Goal: Communication & Community: Answer question/provide support

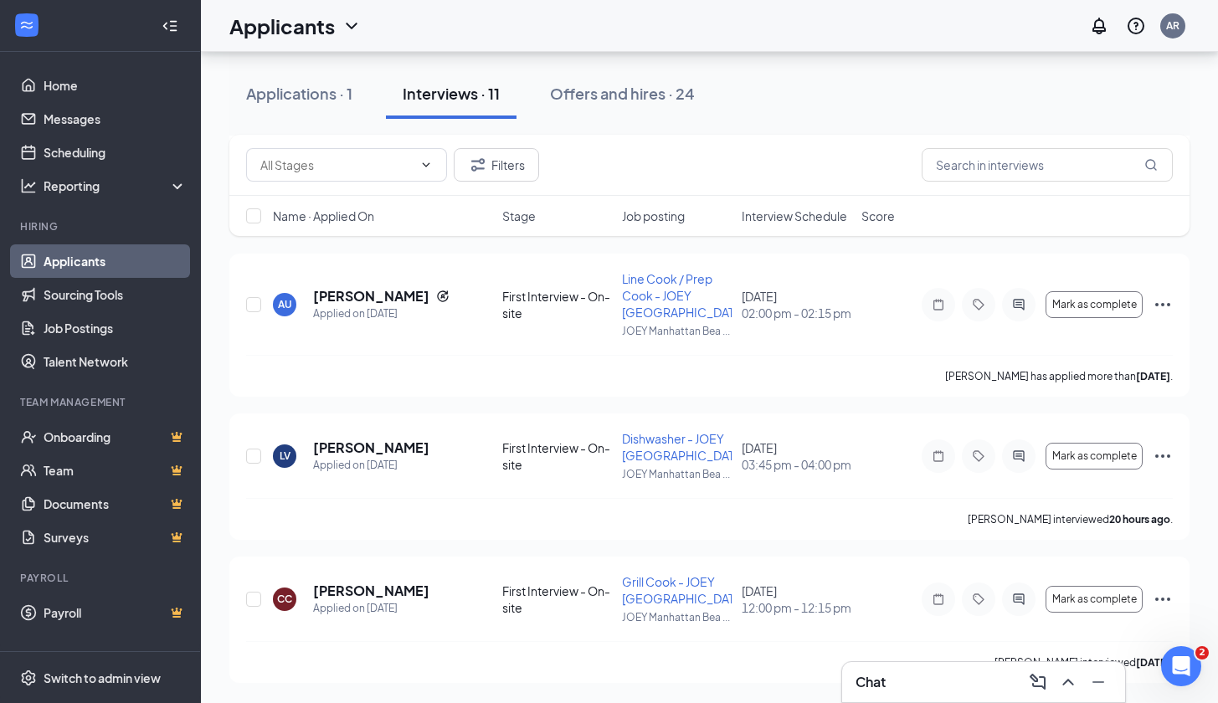
scroll to position [1283, 0]
click at [1154, 595] on icon "Ellipses" at bounding box center [1162, 599] width 20 height 20
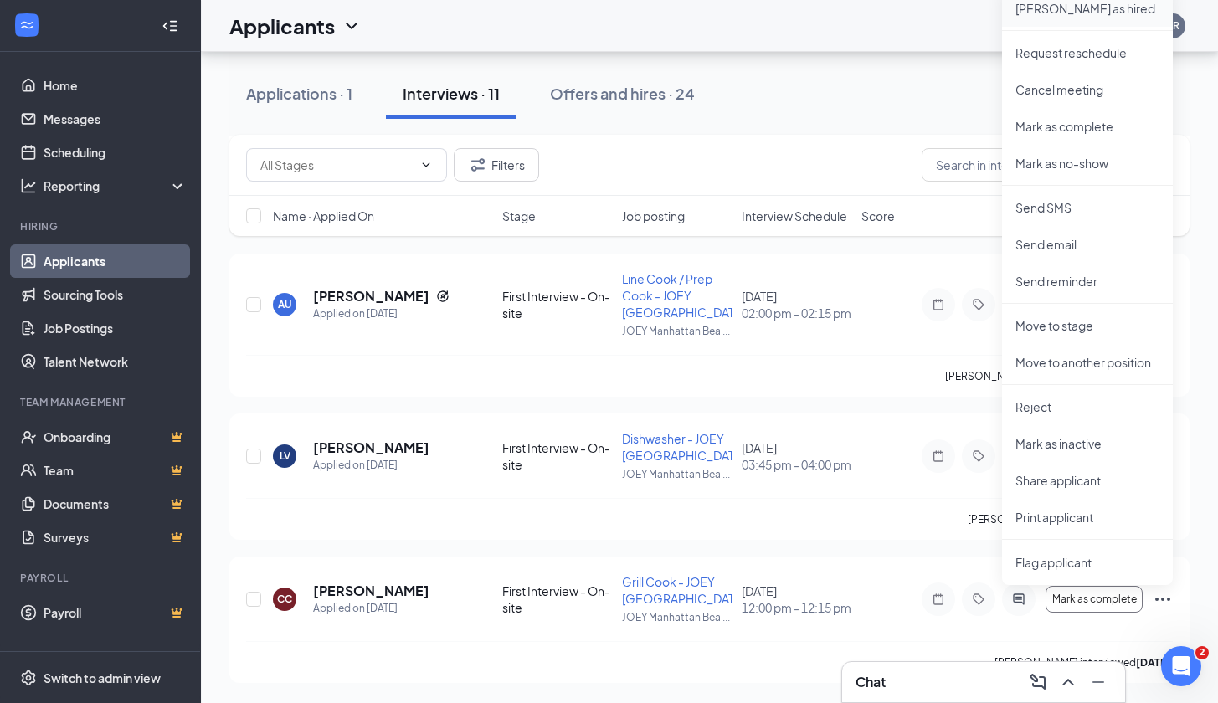
click at [1038, 15] on p "[PERSON_NAME] as hired" at bounding box center [1087, 8] width 144 height 17
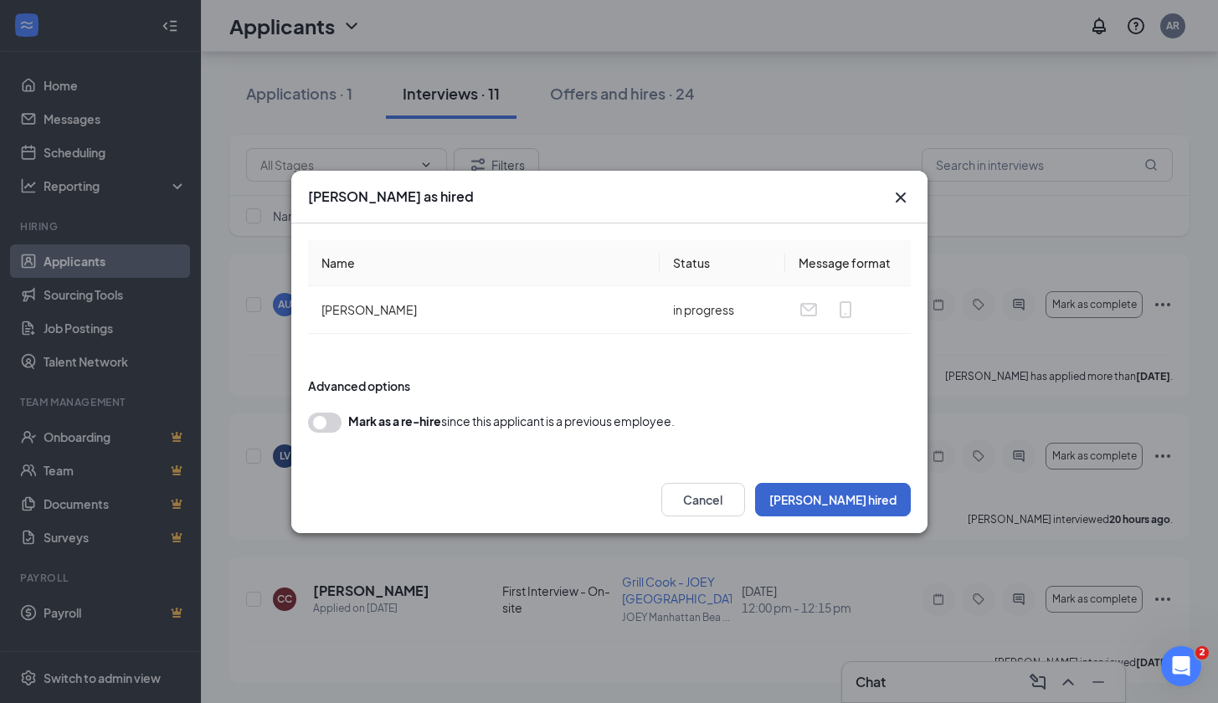
click at [878, 501] on button "[PERSON_NAME] hired" at bounding box center [833, 499] width 156 height 33
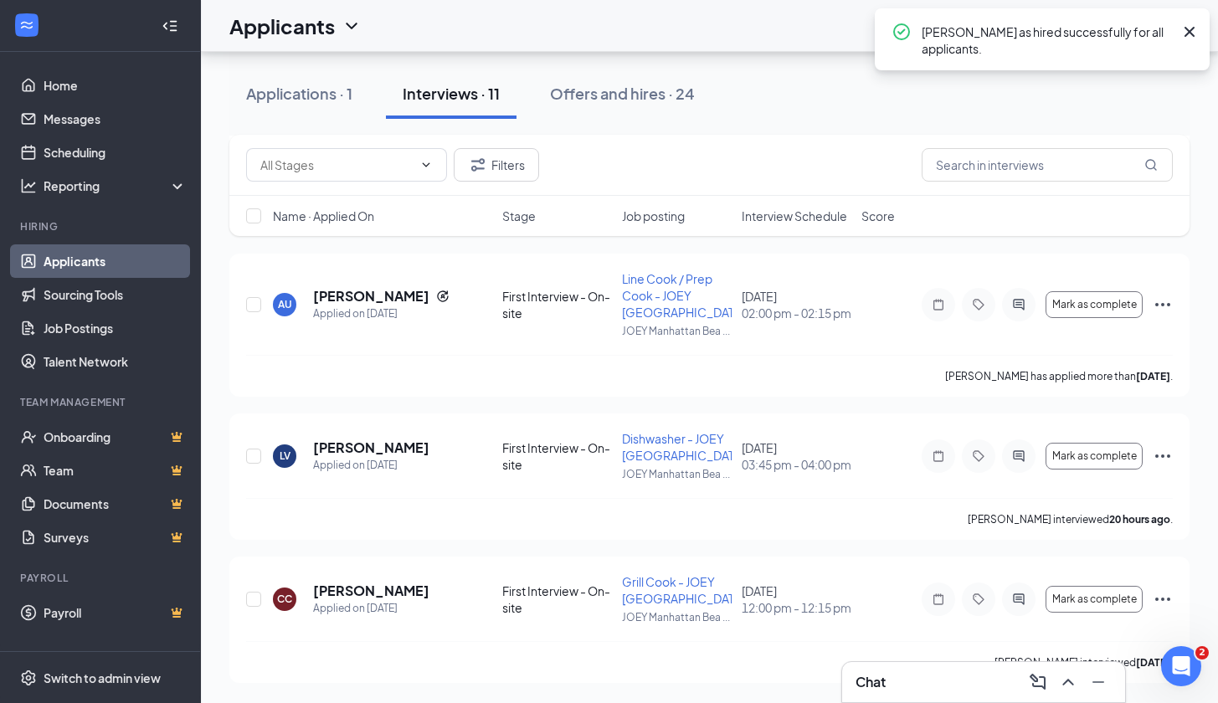
scroll to position [1140, 0]
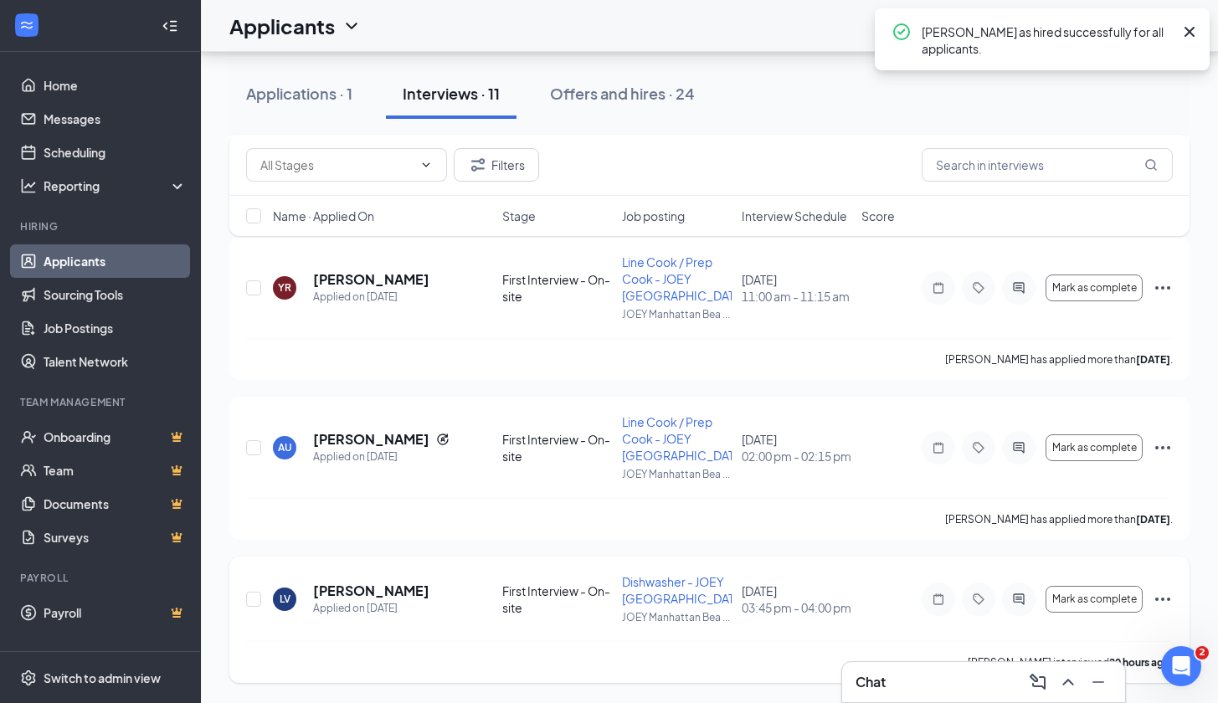
click at [1164, 602] on icon "Ellipses" at bounding box center [1162, 599] width 20 height 20
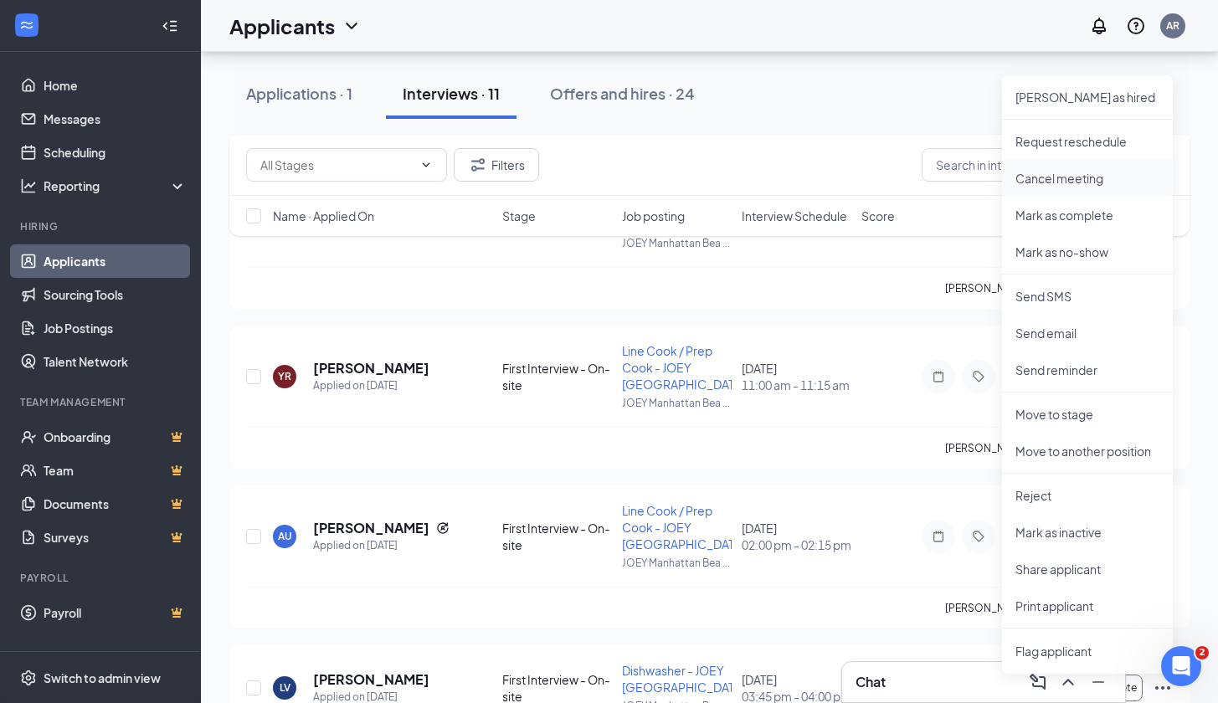
scroll to position [1047, 0]
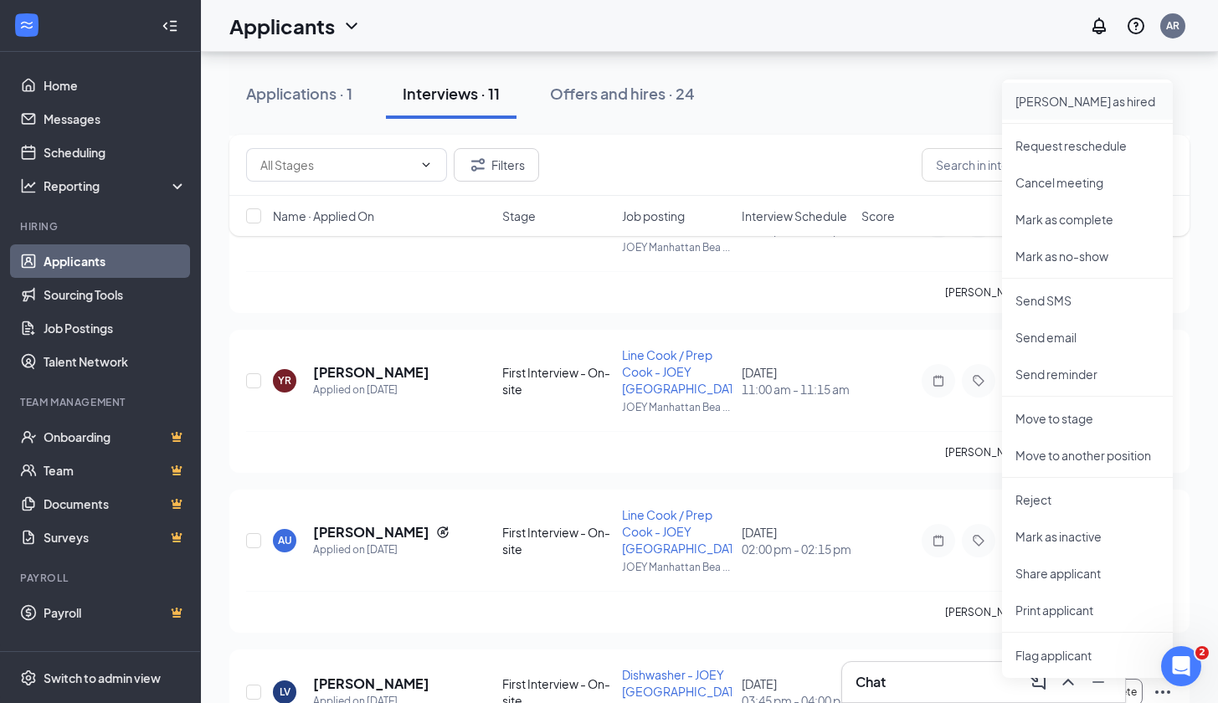
click at [1059, 89] on li "[PERSON_NAME] as hired" at bounding box center [1087, 101] width 171 height 37
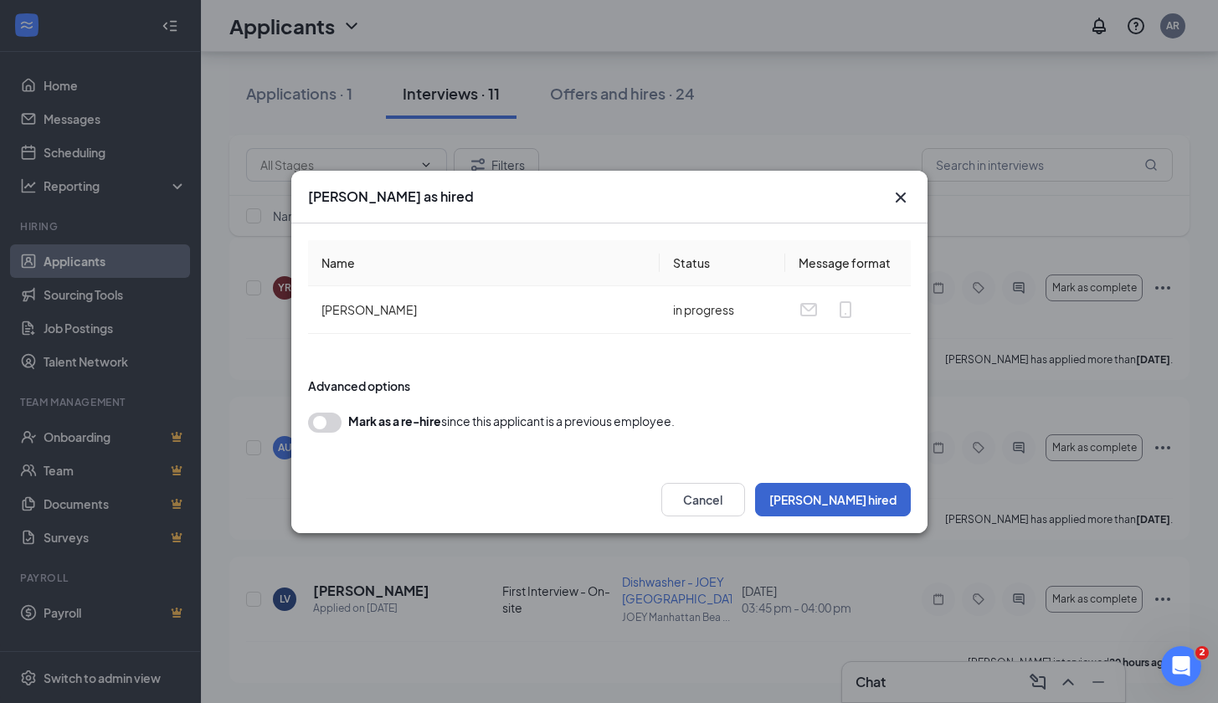
scroll to position [1140, 0]
click at [848, 499] on button "[PERSON_NAME] hired" at bounding box center [833, 499] width 156 height 33
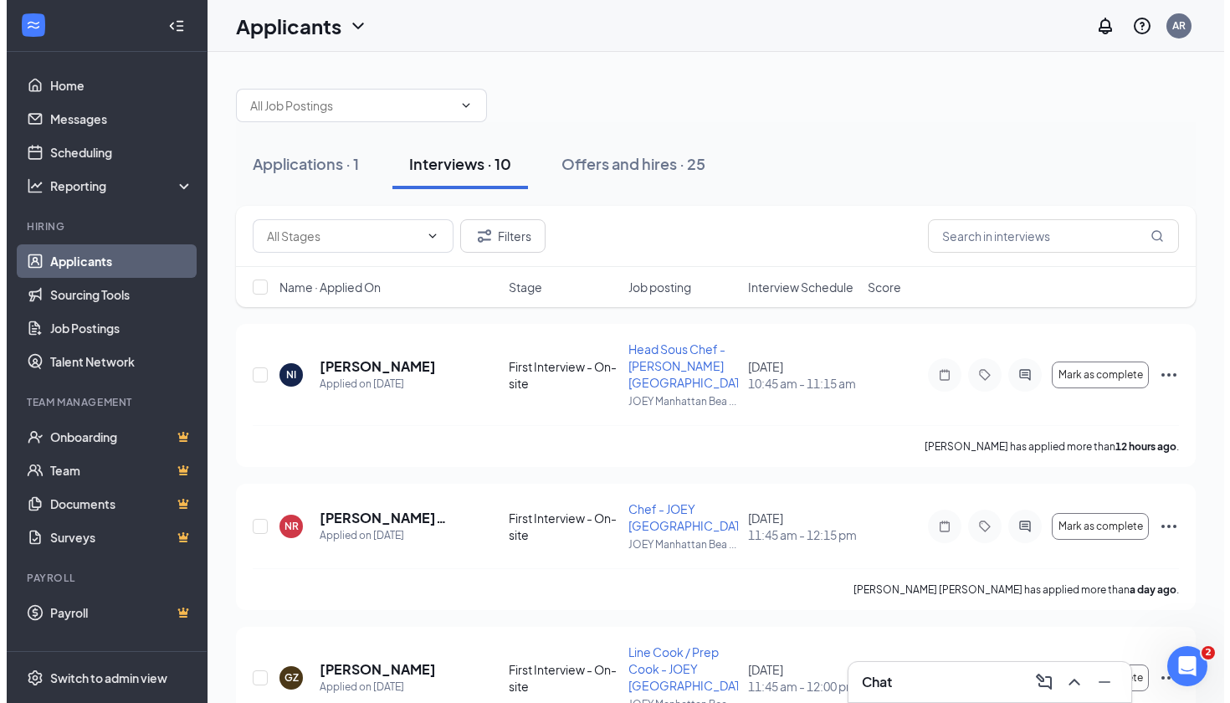
scroll to position [0, 0]
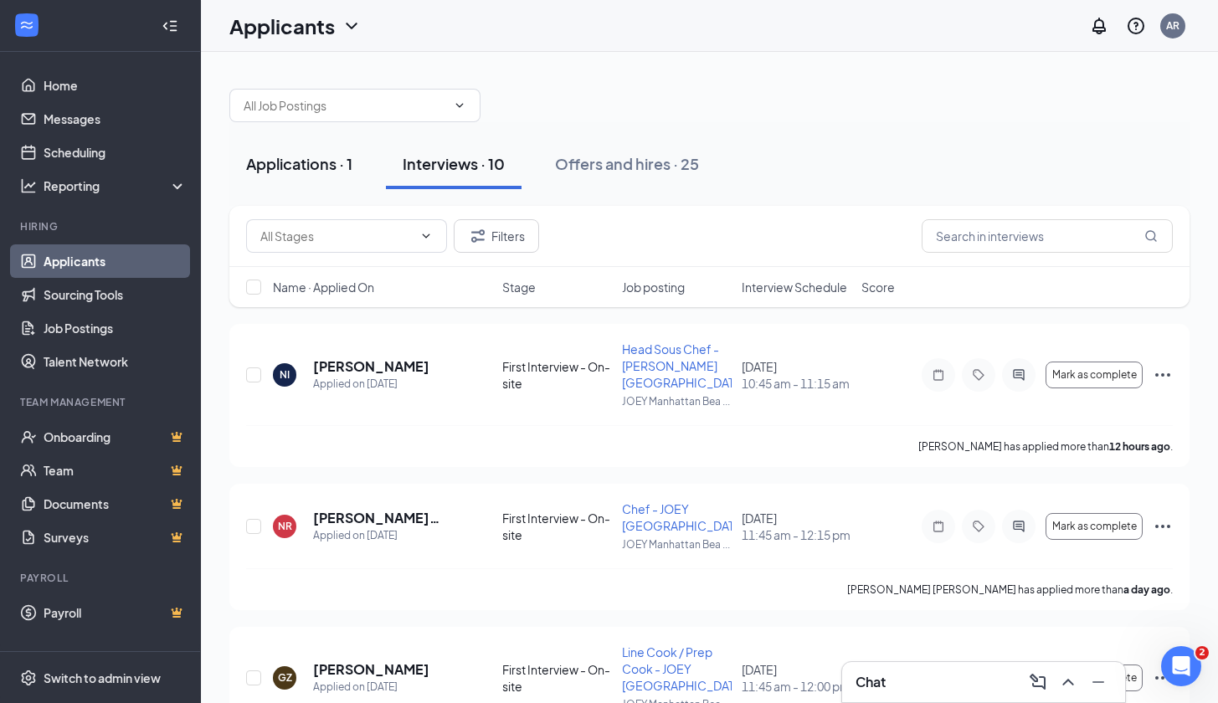
click at [320, 164] on div "Applications · 1" at bounding box center [299, 163] width 106 height 21
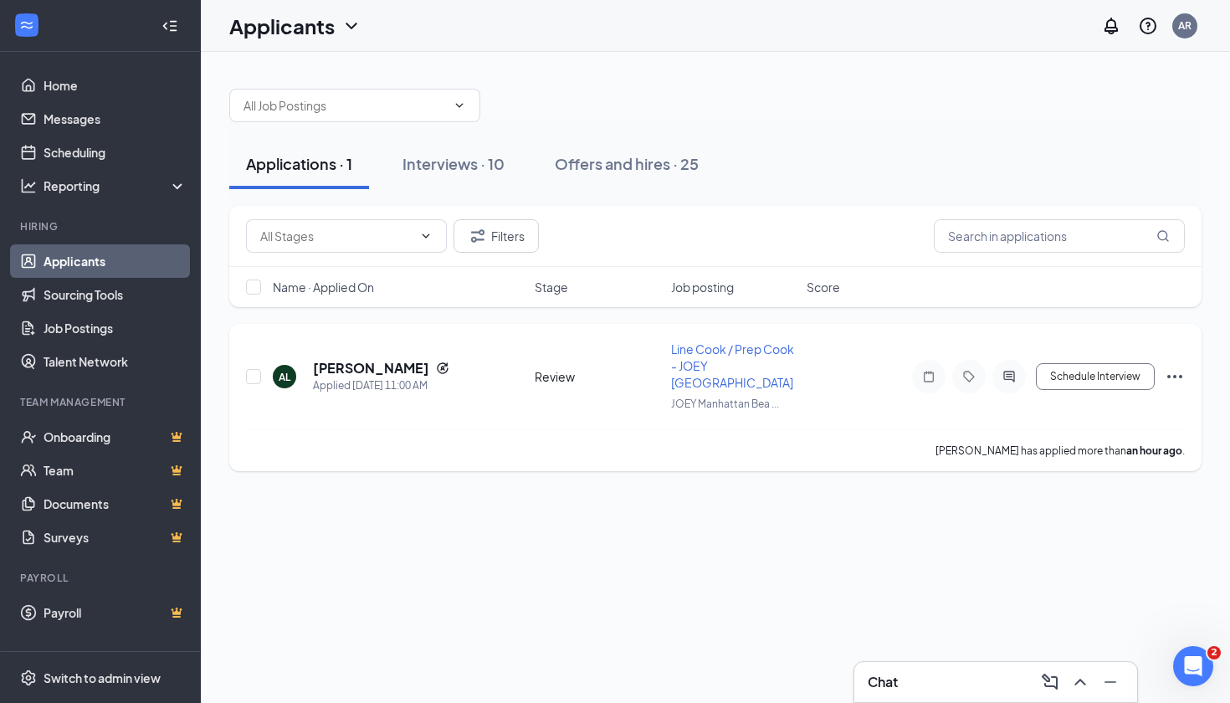
click at [1166, 376] on icon "Ellipses" at bounding box center [1175, 377] width 20 height 20
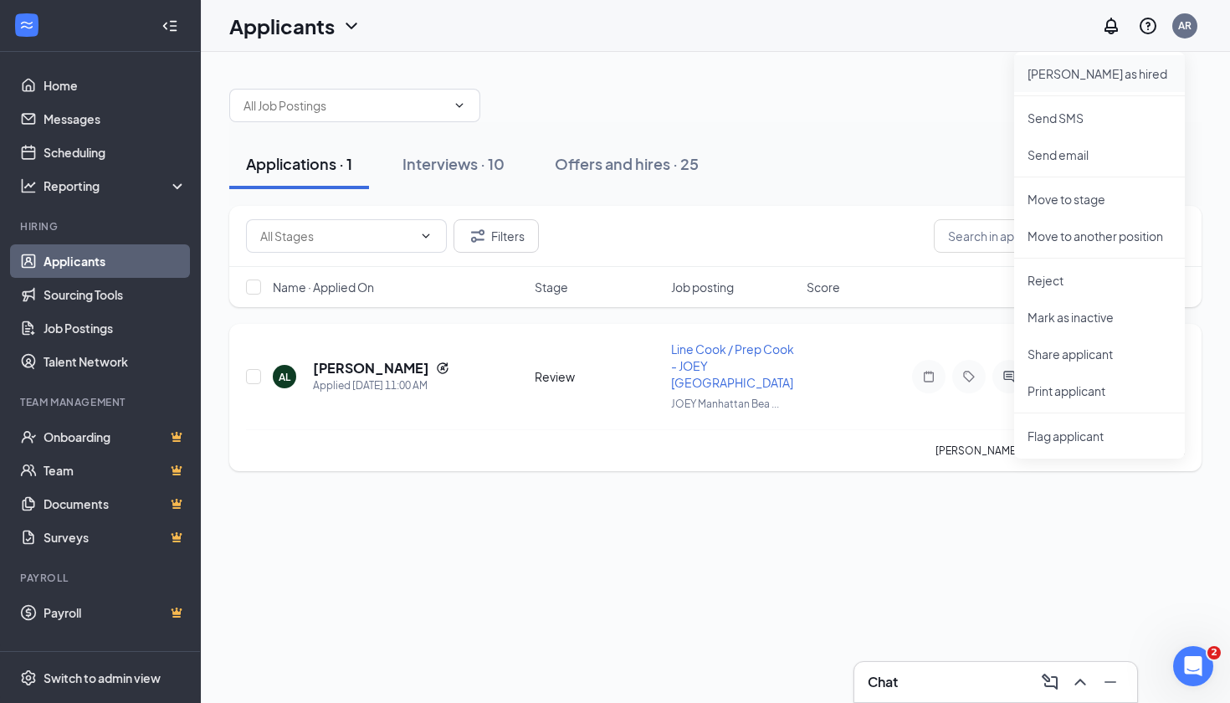
click at [1049, 71] on p "[PERSON_NAME] as hired" at bounding box center [1100, 73] width 144 height 17
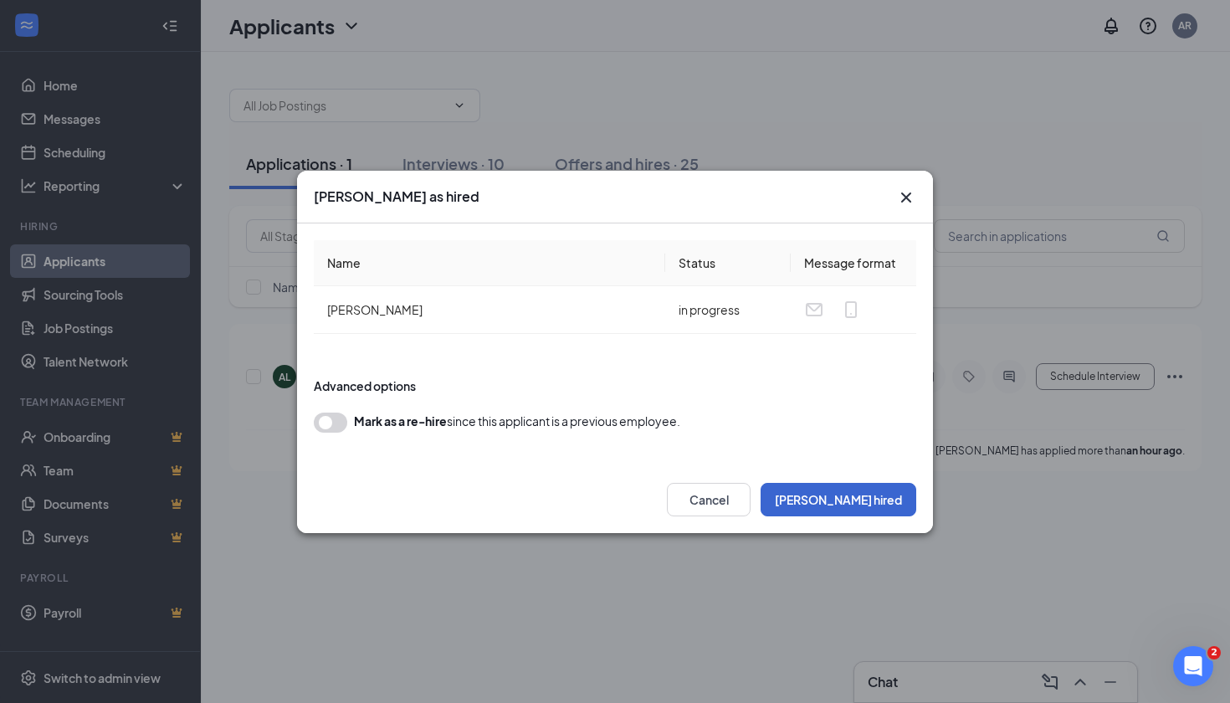
click at [872, 489] on button "[PERSON_NAME] hired" at bounding box center [839, 499] width 156 height 33
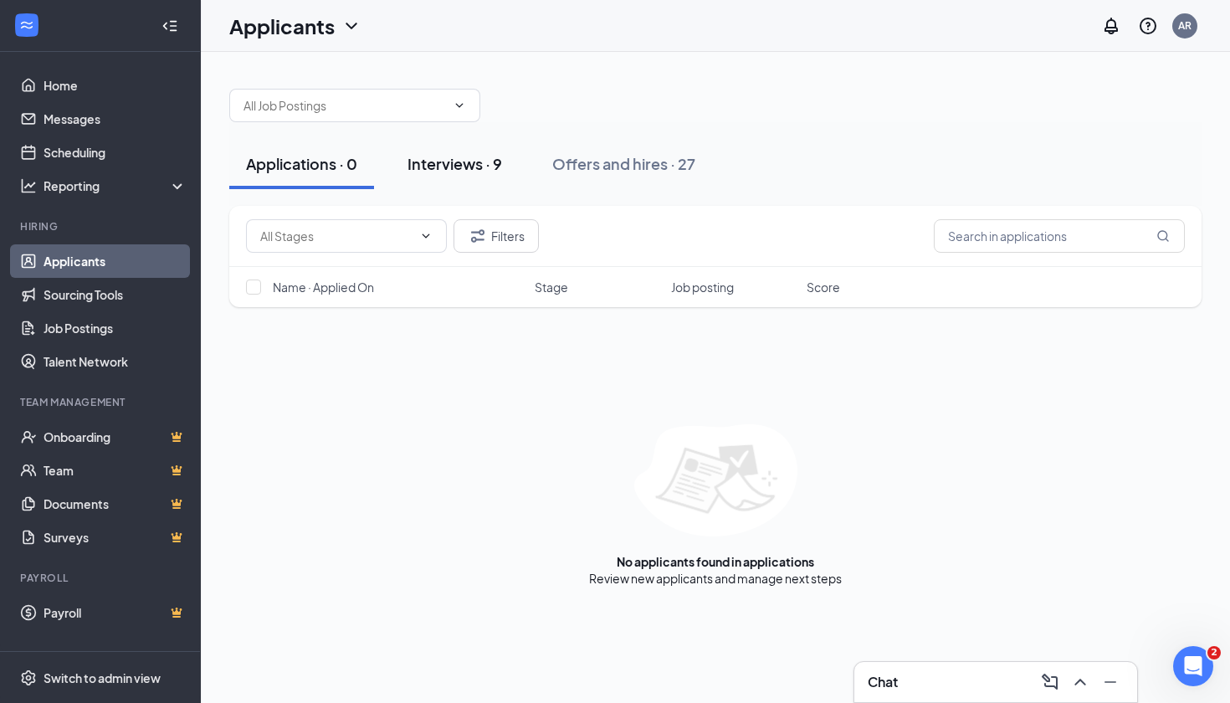
click at [463, 173] on div "Interviews · 9" at bounding box center [455, 163] width 95 height 21
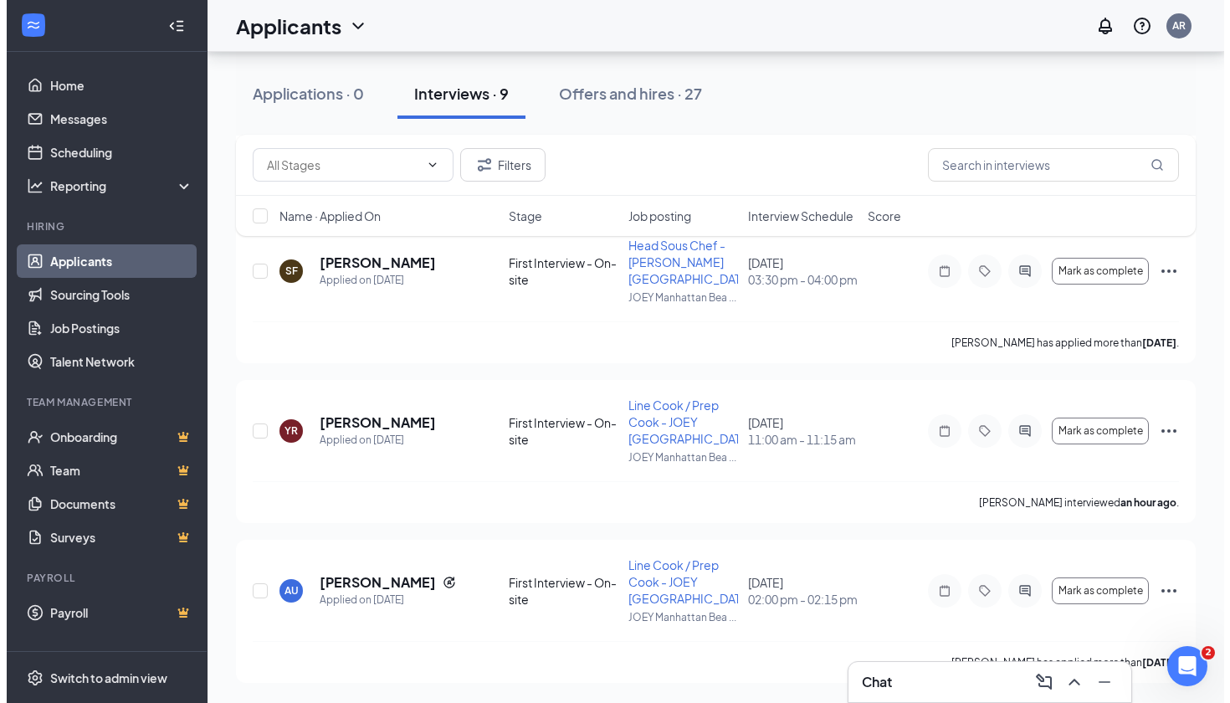
scroll to position [997, 0]
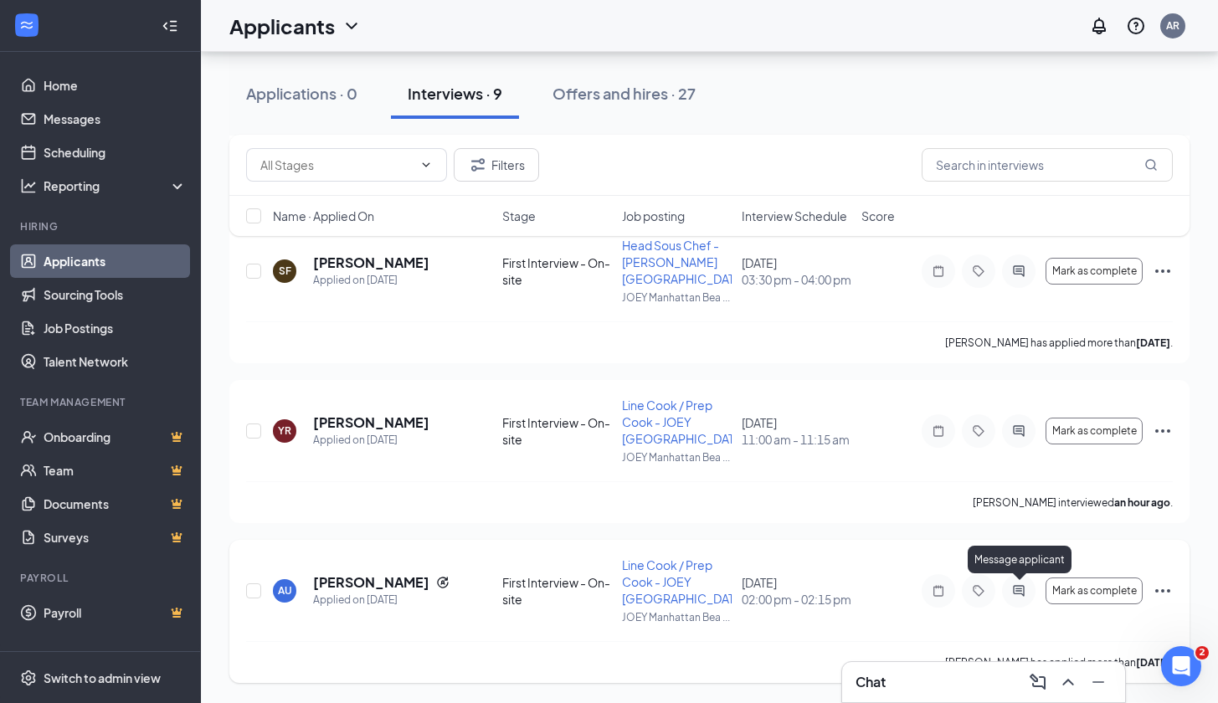
click at [1023, 591] on icon "ActiveChat" at bounding box center [1018, 590] width 20 height 13
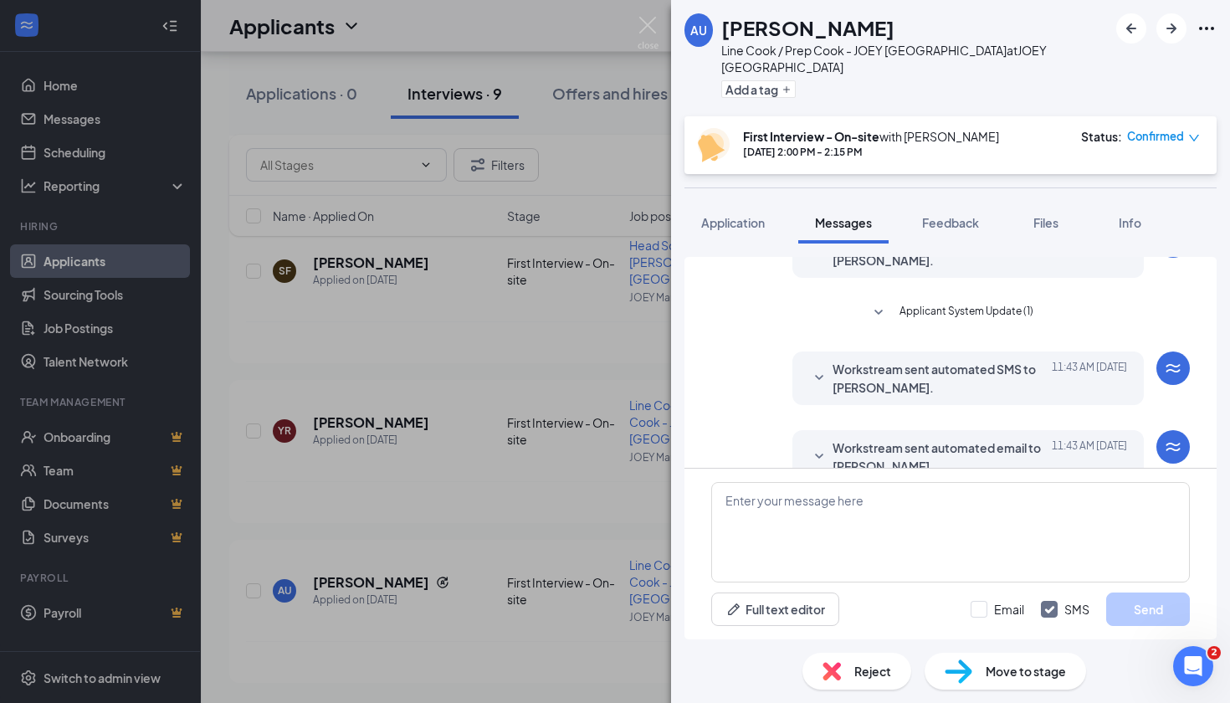
scroll to position [569, 0]
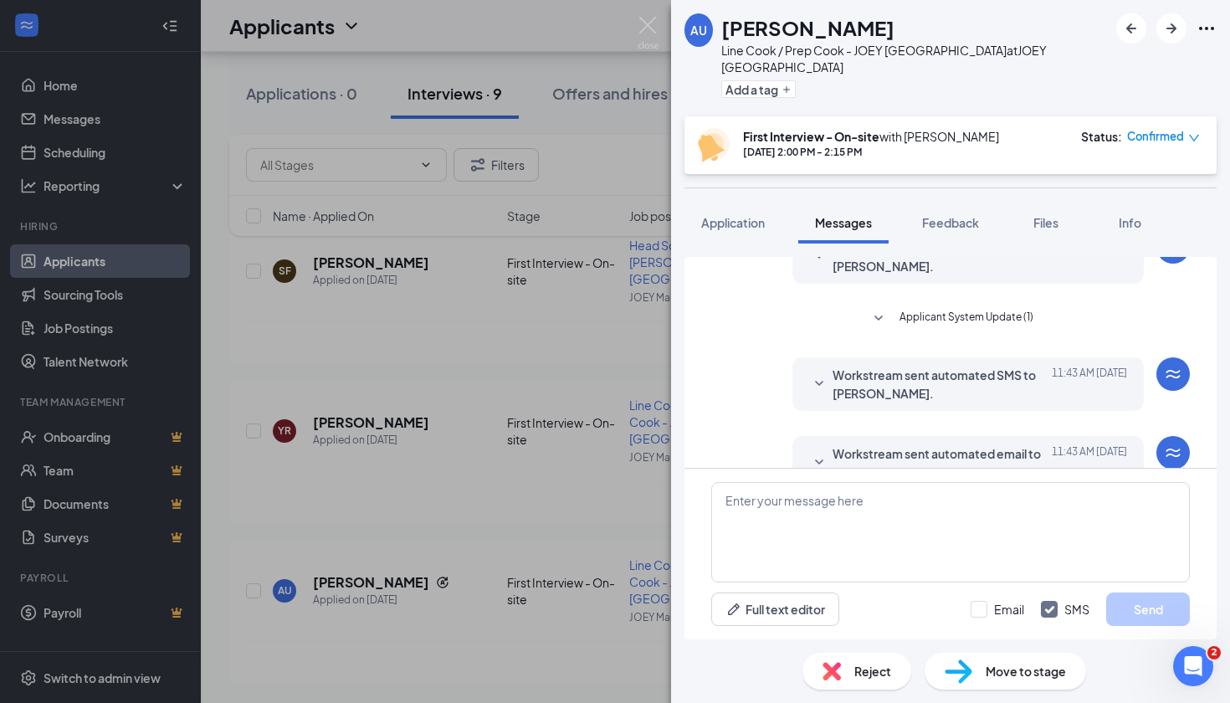
scroll to position [524, 0]
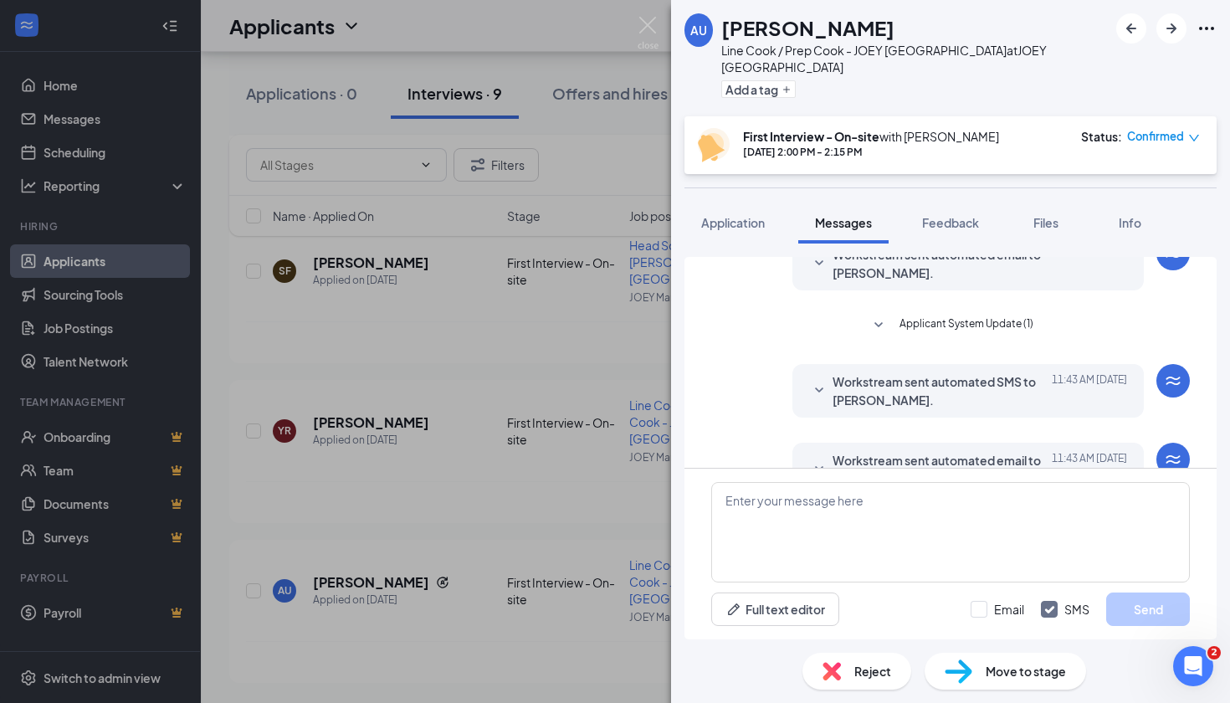
click at [844, 377] on span "Workstream sent automated SMS to Ashley Uy." at bounding box center [942, 390] width 219 height 37
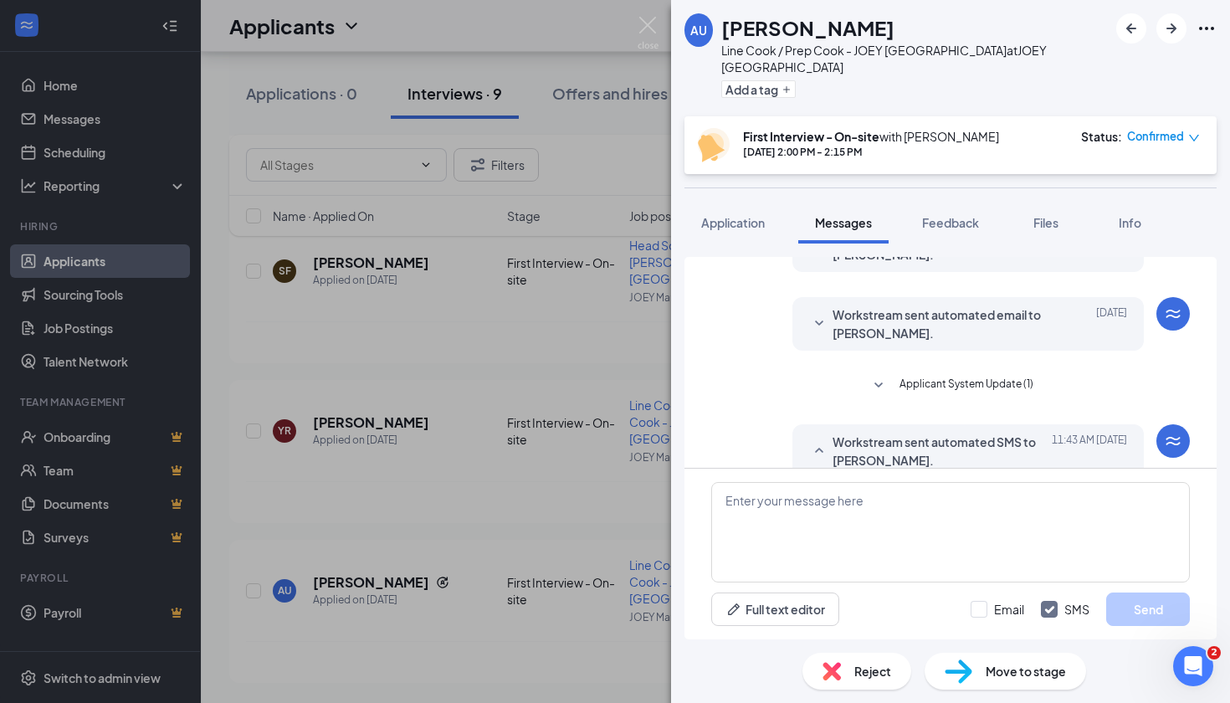
scroll to position [423, 0]
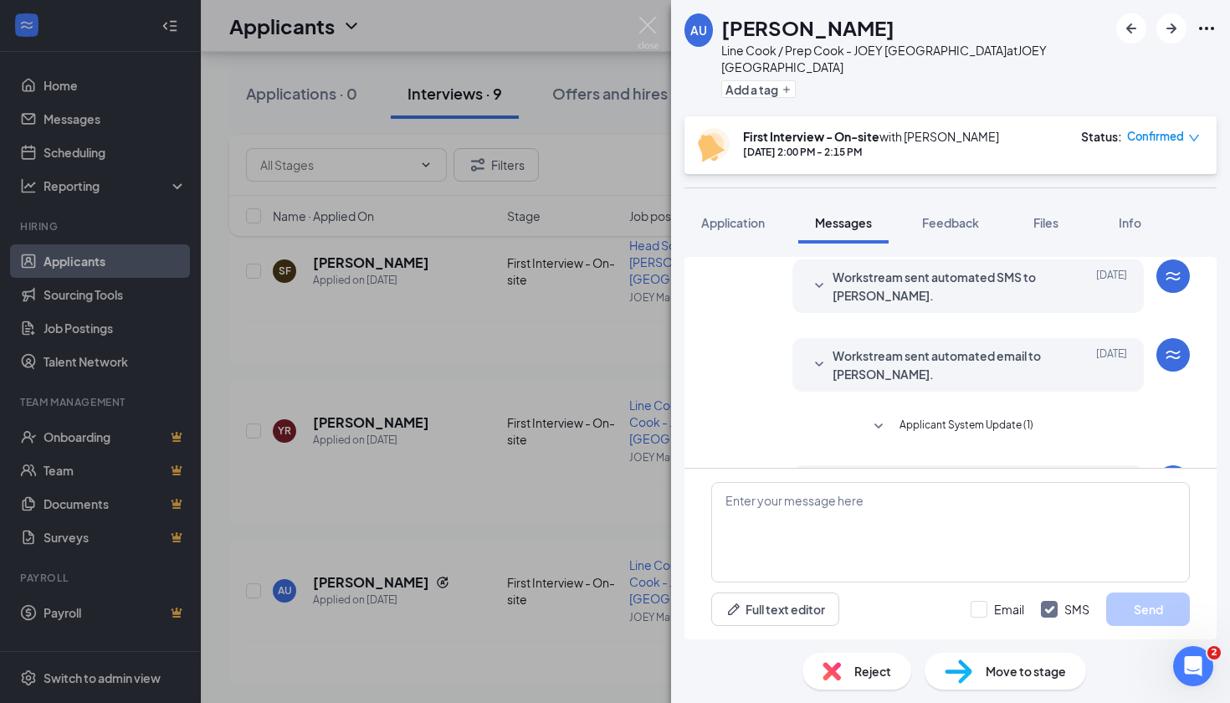
click at [836, 356] on span "Workstream sent automated email to Ashley Uy." at bounding box center [942, 364] width 219 height 37
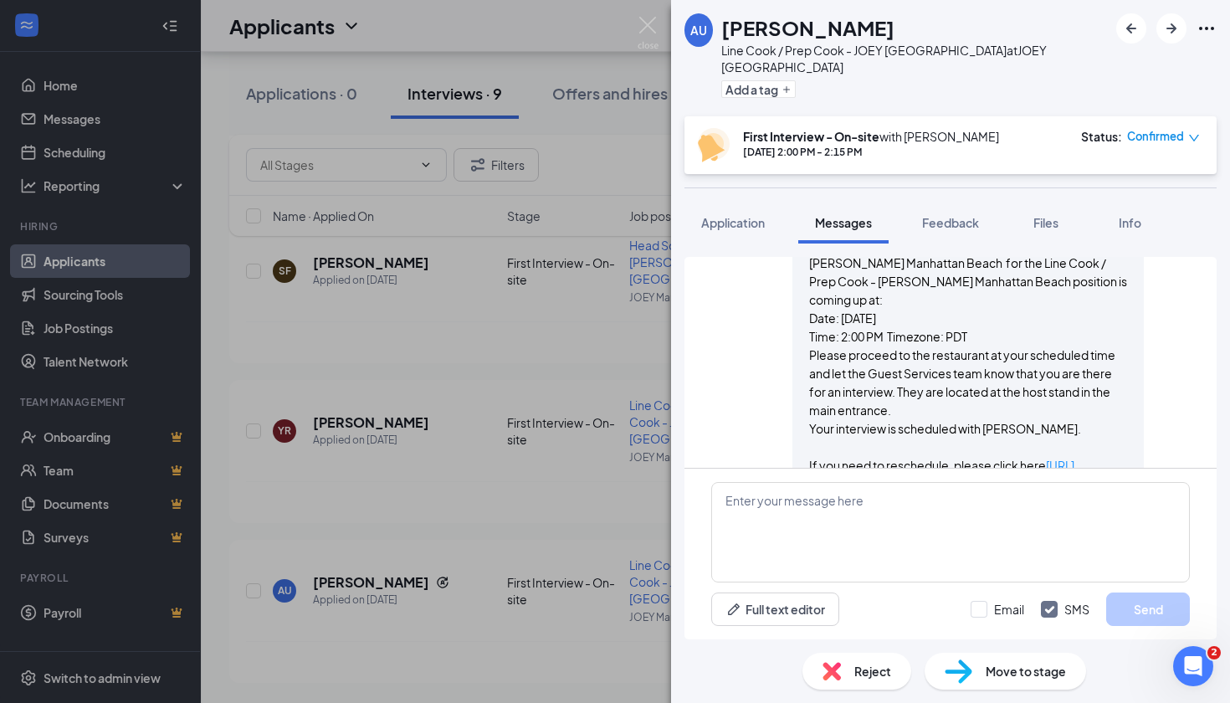
scroll to position [617, 0]
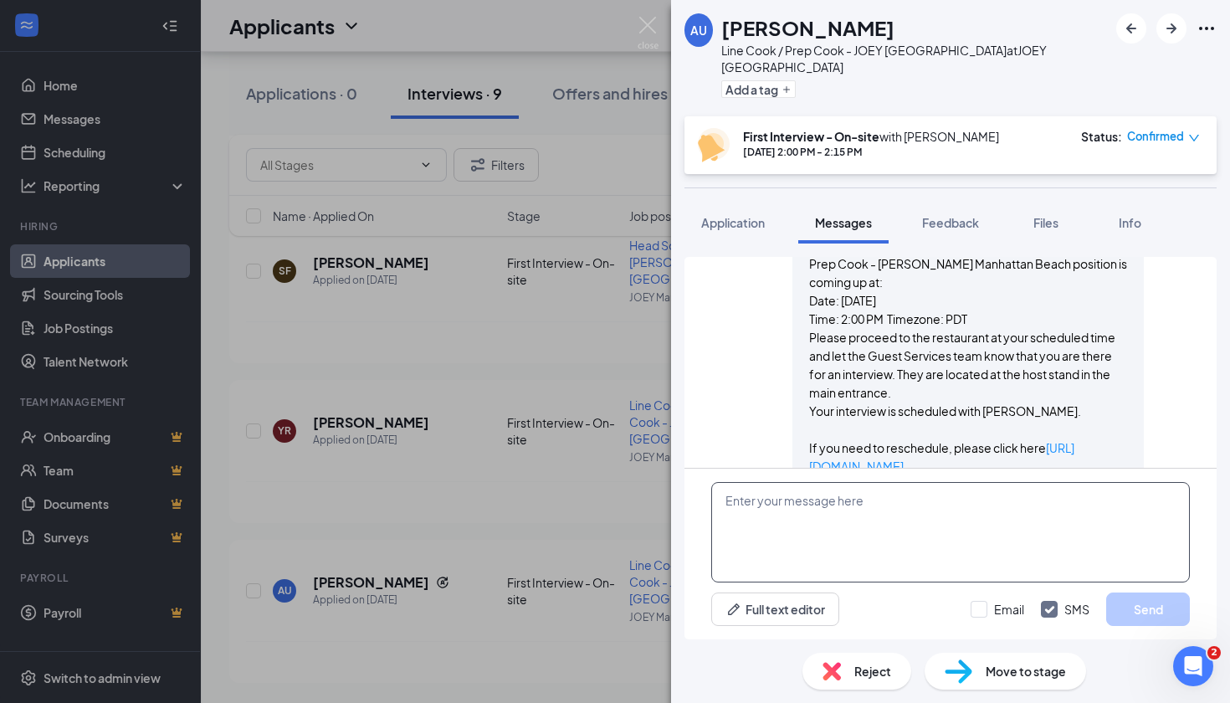
click at [806, 490] on textarea at bounding box center [950, 532] width 479 height 100
type textarea "Ashley we were expecting you today"
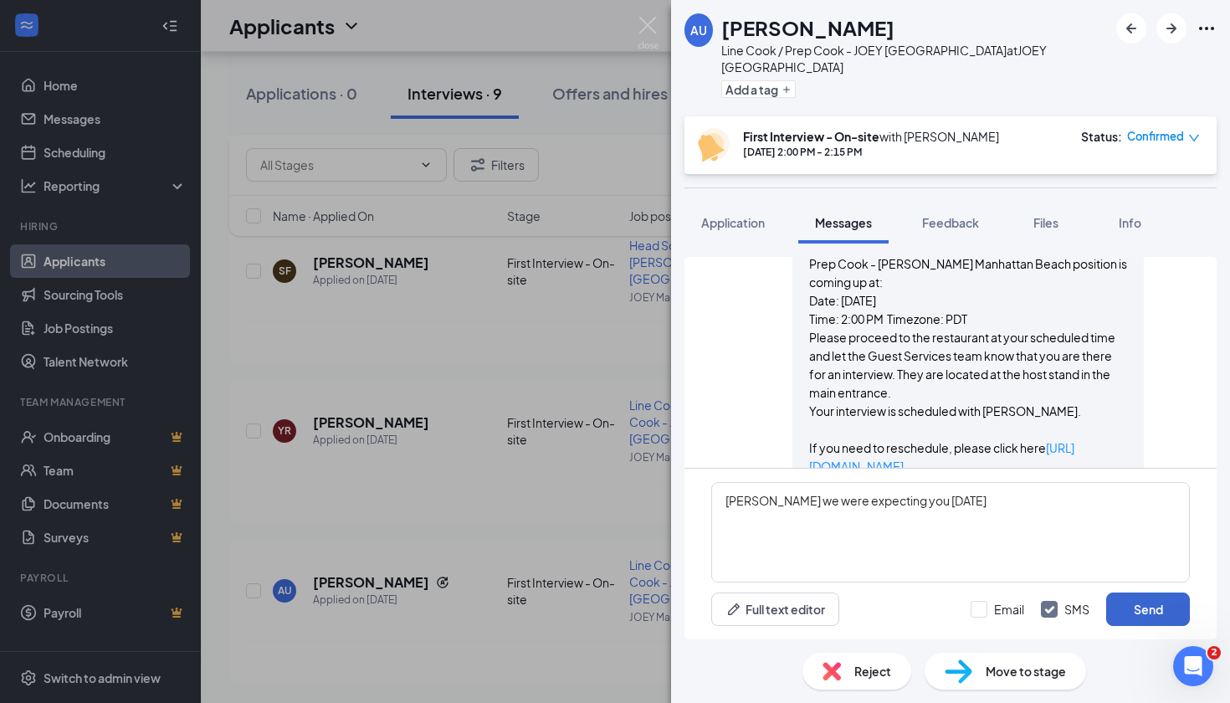
click at [1178, 613] on button "Send" at bounding box center [1148, 608] width 84 height 33
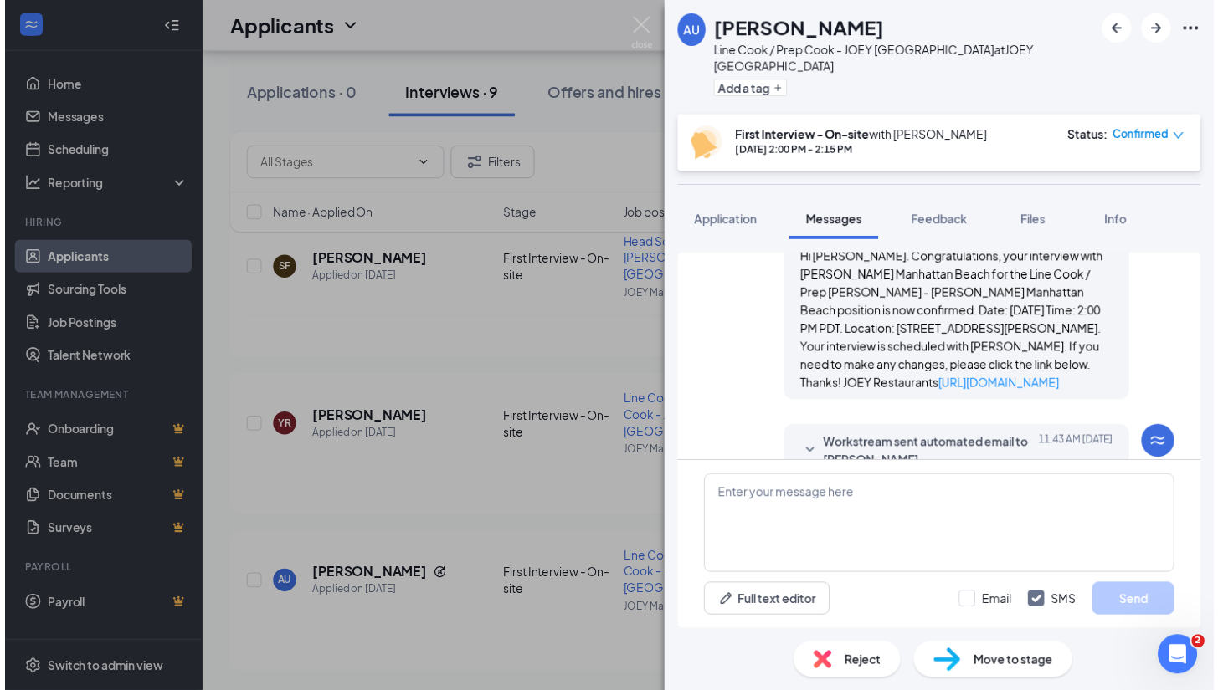
scroll to position [1140, 0]
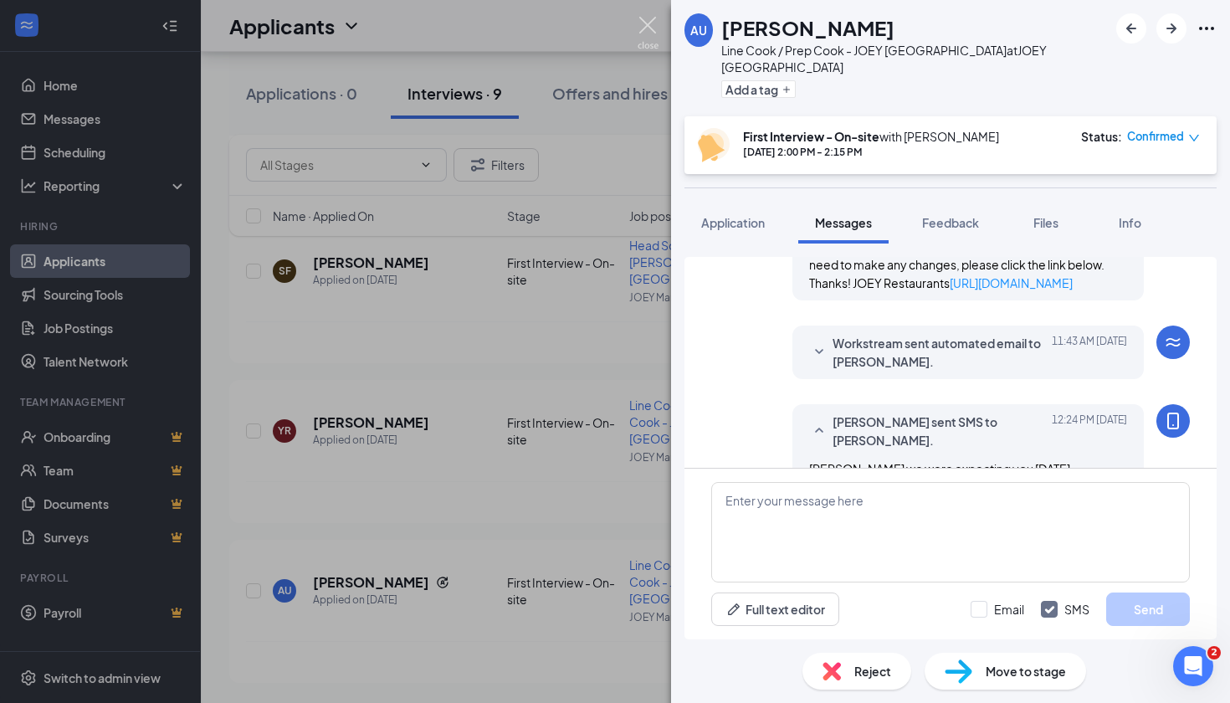
click at [645, 31] on img at bounding box center [648, 33] width 21 height 33
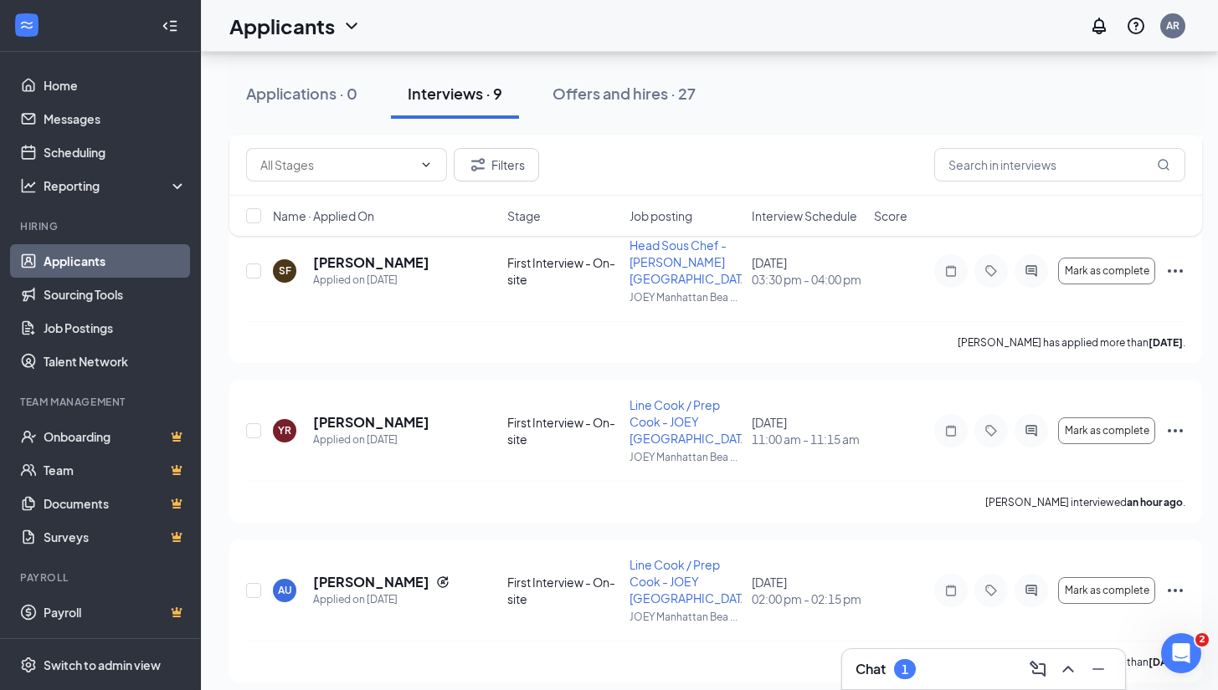
click at [874, 674] on h3 "Chat" at bounding box center [870, 669] width 30 height 18
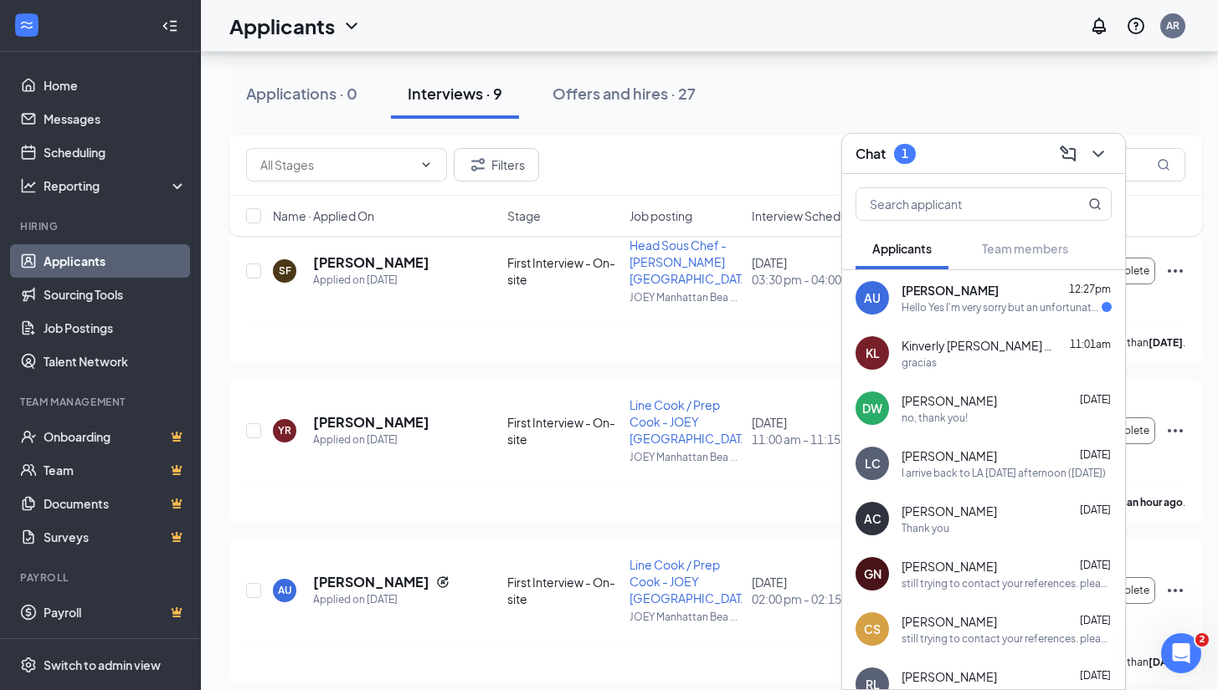
click at [903, 320] on div "AU Ashley Uy 12:27pm Hello Yes I'm very sorry but an unfortunate situation happ…" at bounding box center [983, 297] width 283 height 55
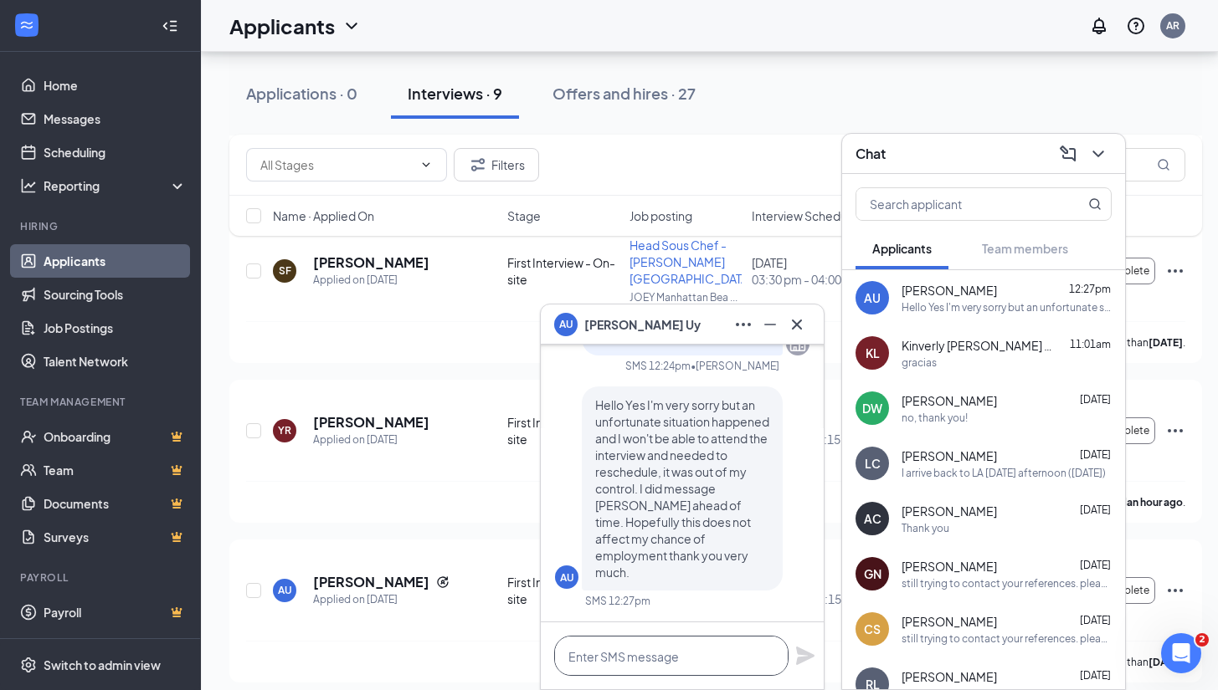
click at [669, 646] on textarea at bounding box center [671, 656] width 234 height 40
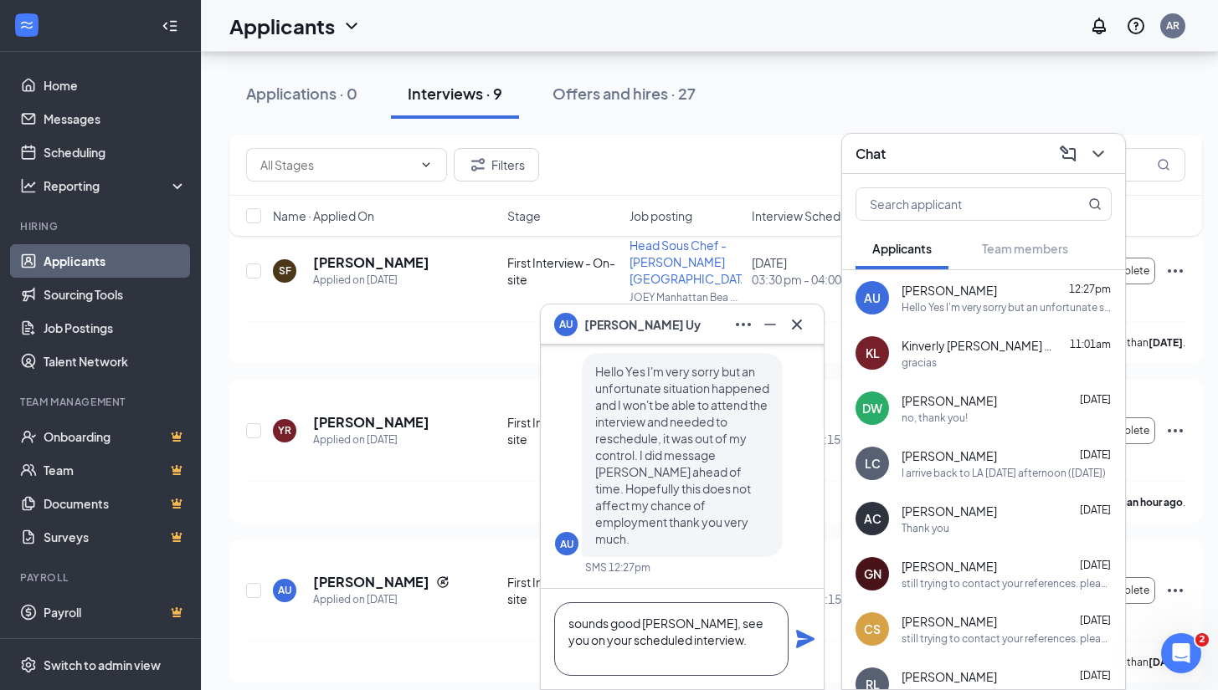
type textarea "sounds good Ashley, see you on your scheduled interview."
click at [802, 638] on icon "Plane" at bounding box center [805, 639] width 18 height 18
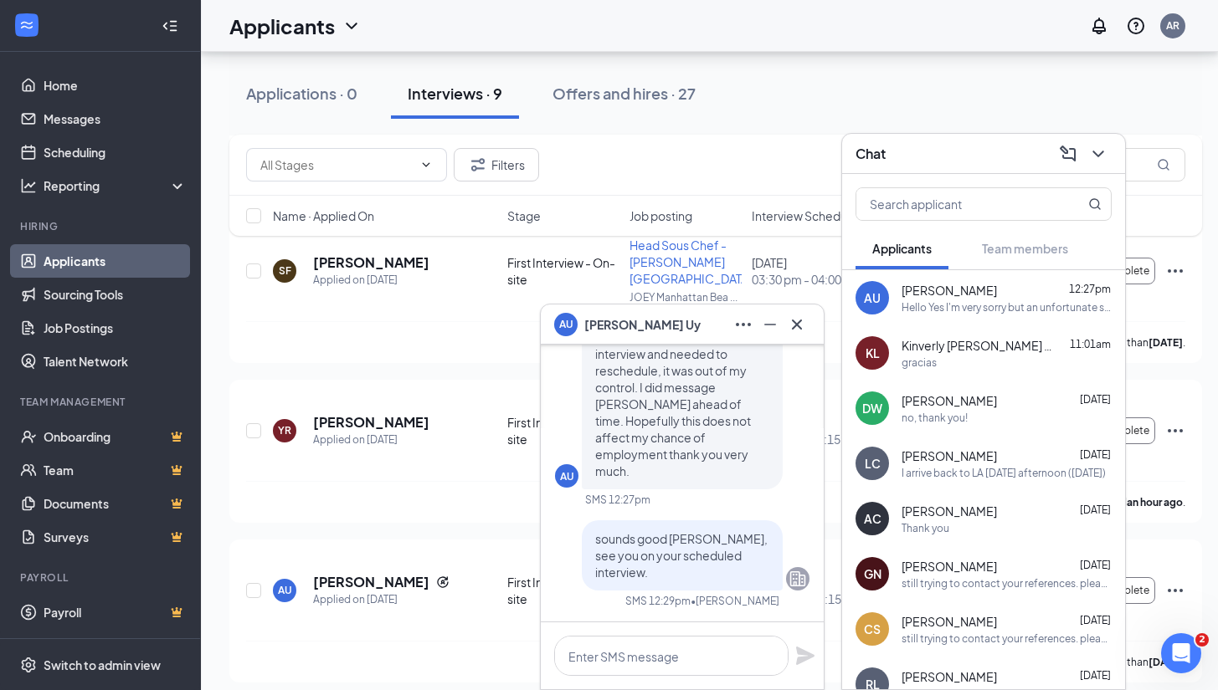
click at [806, 326] on icon "Cross" at bounding box center [797, 325] width 20 height 20
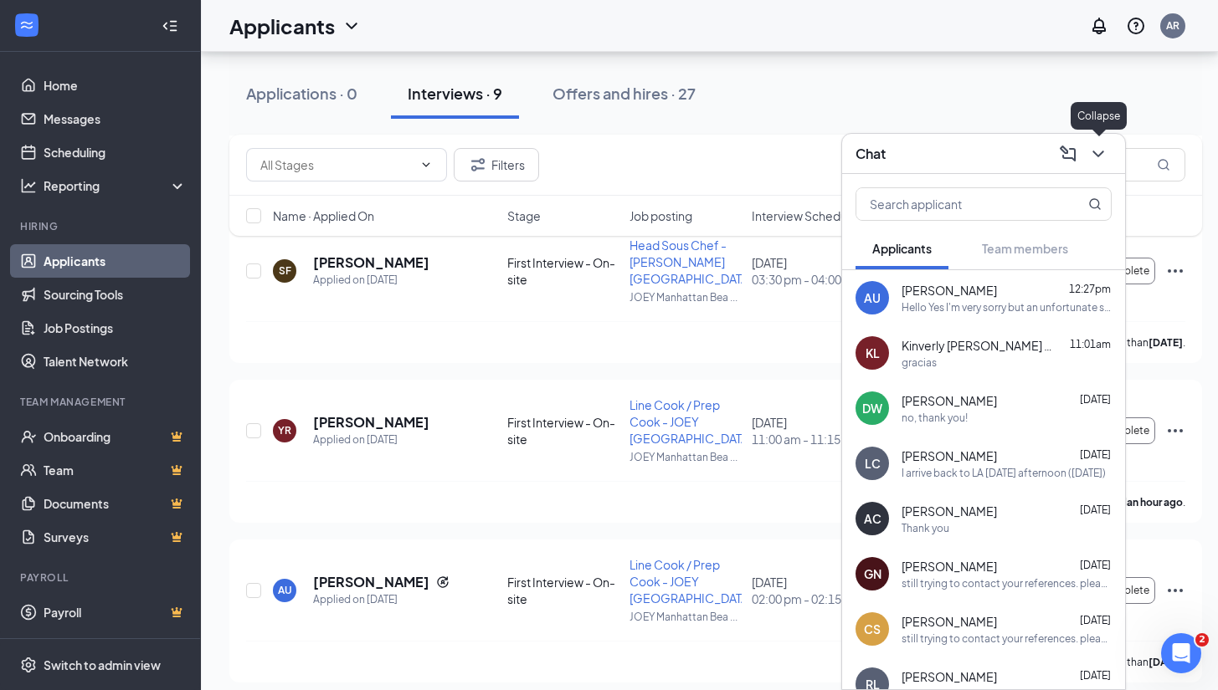
click at [1108, 159] on button at bounding box center [1097, 154] width 27 height 27
